Goal: Information Seeking & Learning: Learn about a topic

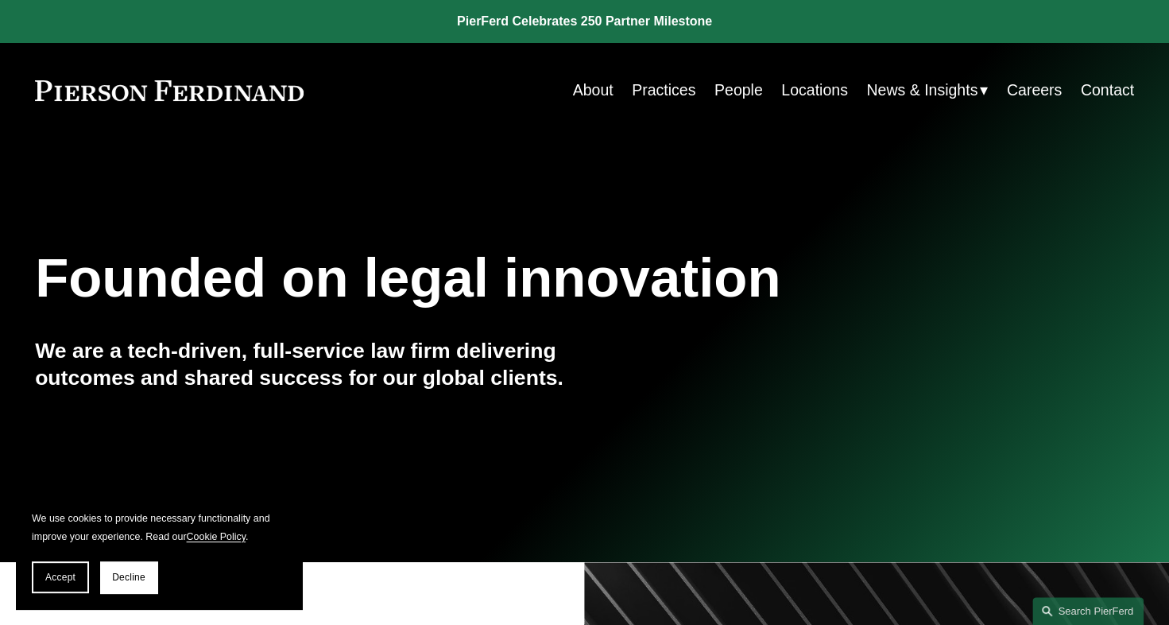
click at [663, 94] on link "Practices" at bounding box center [664, 90] width 64 height 31
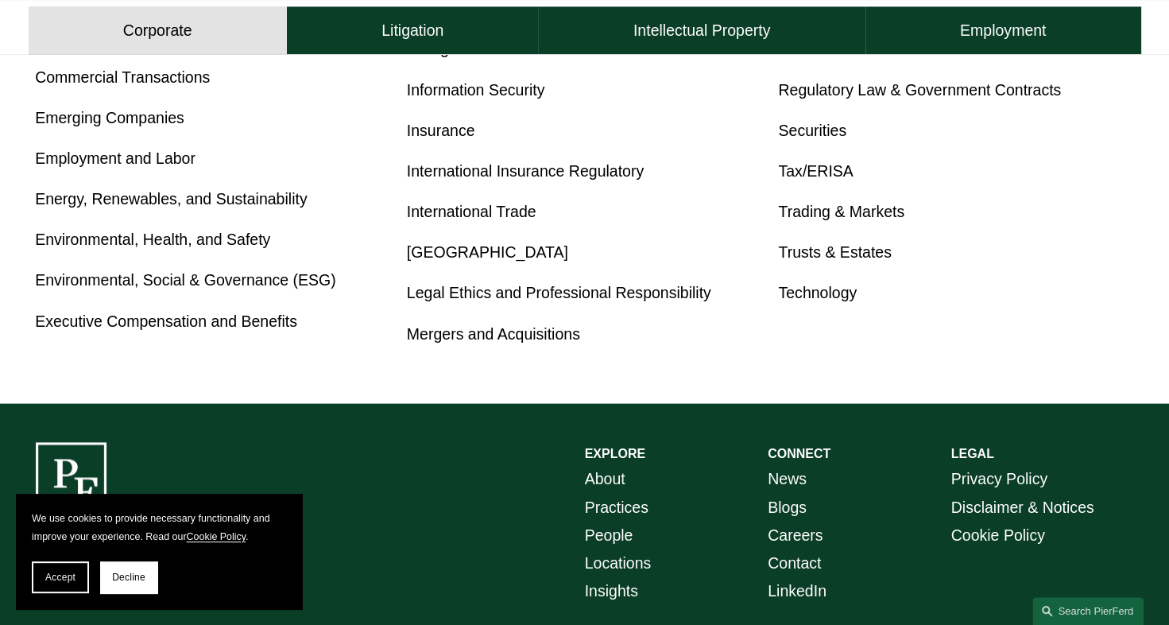
scroll to position [1092, 0]
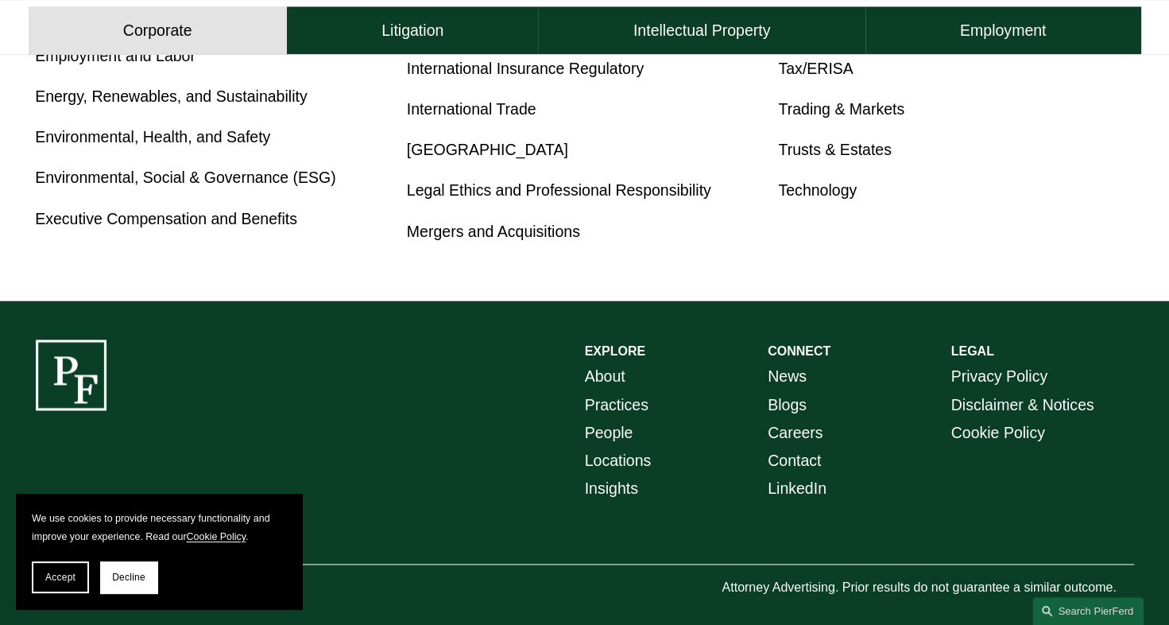
click at [173, 216] on link "Executive Compensation and Benefits" at bounding box center [166, 218] width 262 height 17
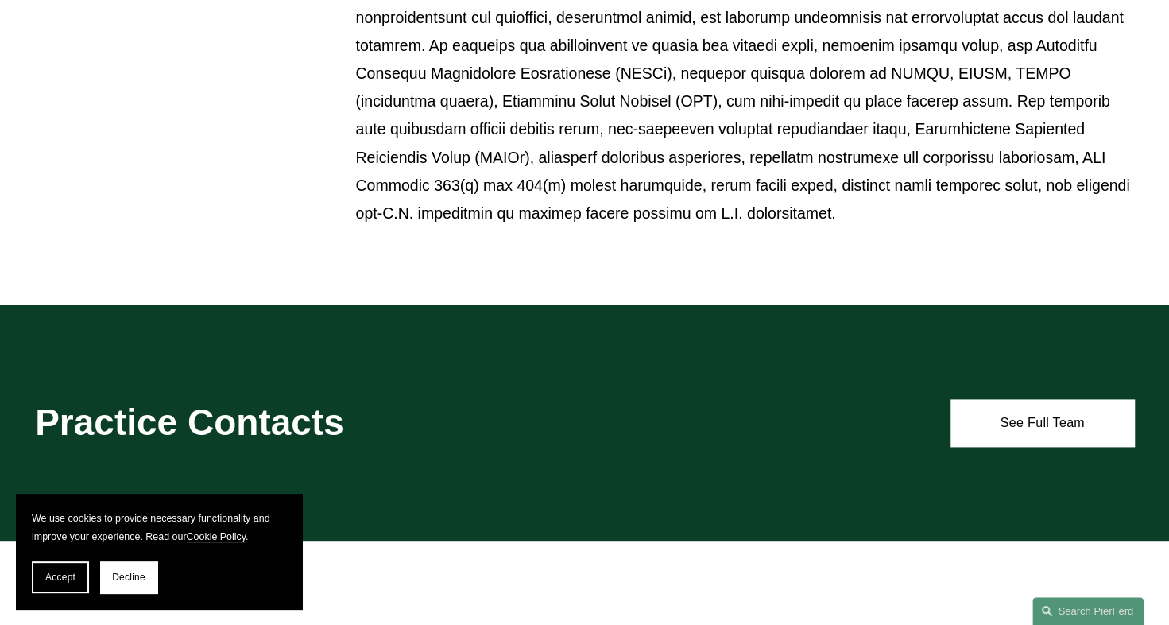
scroll to position [1092, 0]
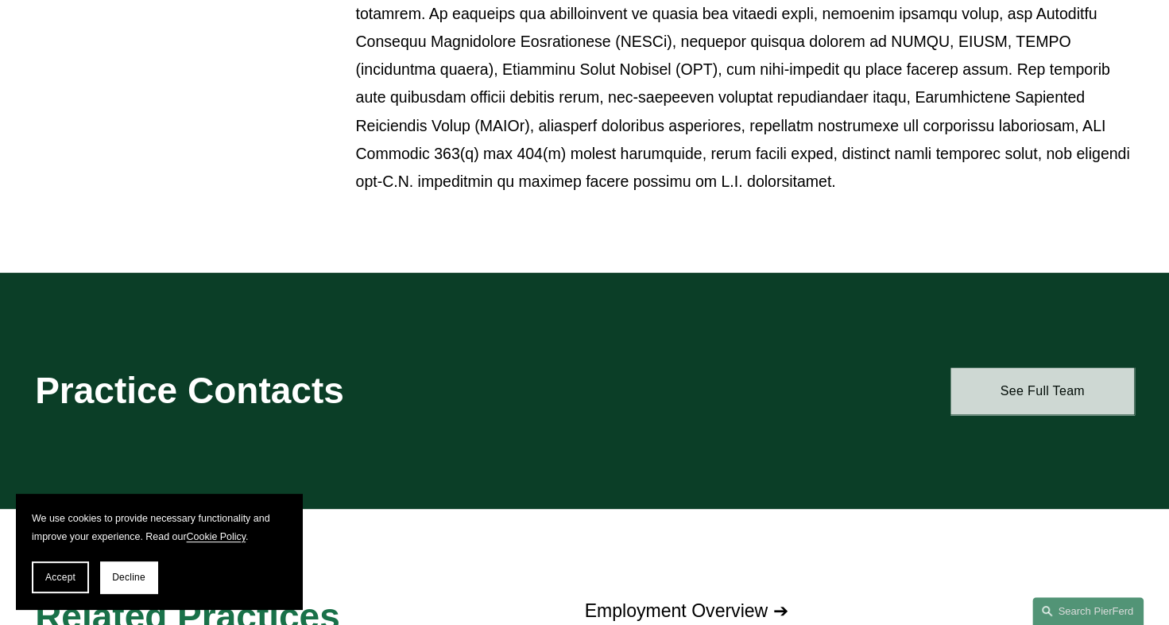
click at [1029, 367] on link "See Full Team" at bounding box center [1042, 390] width 183 height 47
